Goal: Task Accomplishment & Management: Manage account settings

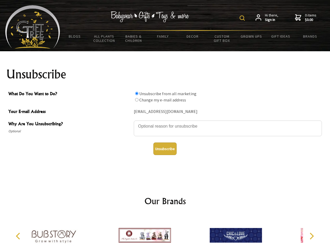
click at [243, 18] on img at bounding box center [242, 17] width 5 height 5
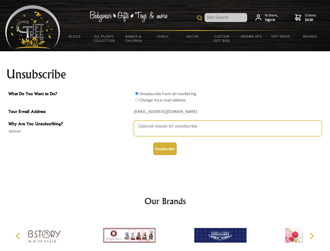
click at [165, 122] on textarea "Why Are You Unsubscribing?" at bounding box center [228, 128] width 188 height 16
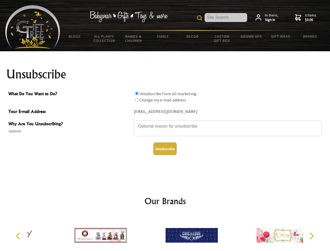
click at [137, 93] on input "What Do You Want to Do?" at bounding box center [136, 93] width 3 height 3
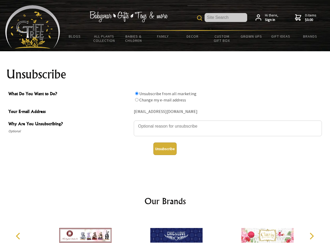
click at [137, 100] on input "What Do You Want to Do?" at bounding box center [136, 99] width 3 height 3
radio input "true"
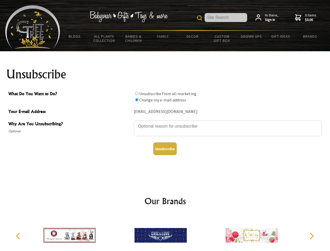
click at [165, 149] on button "Unsubscribe" at bounding box center [164, 148] width 23 height 13
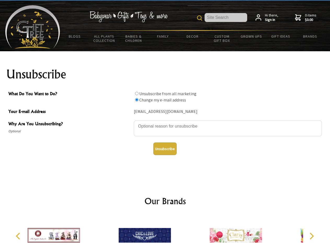
click at [165, 233] on img at bounding box center [145, 235] width 52 height 39
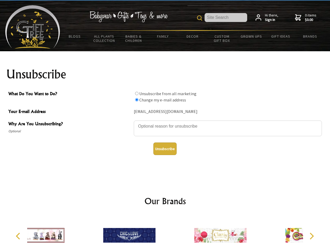
click at [19, 236] on icon "Previous" at bounding box center [18, 236] width 7 height 7
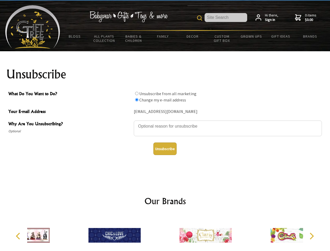
click at [311, 236] on icon "Next" at bounding box center [311, 236] width 7 height 7
